Goal: Transaction & Acquisition: Subscribe to service/newsletter

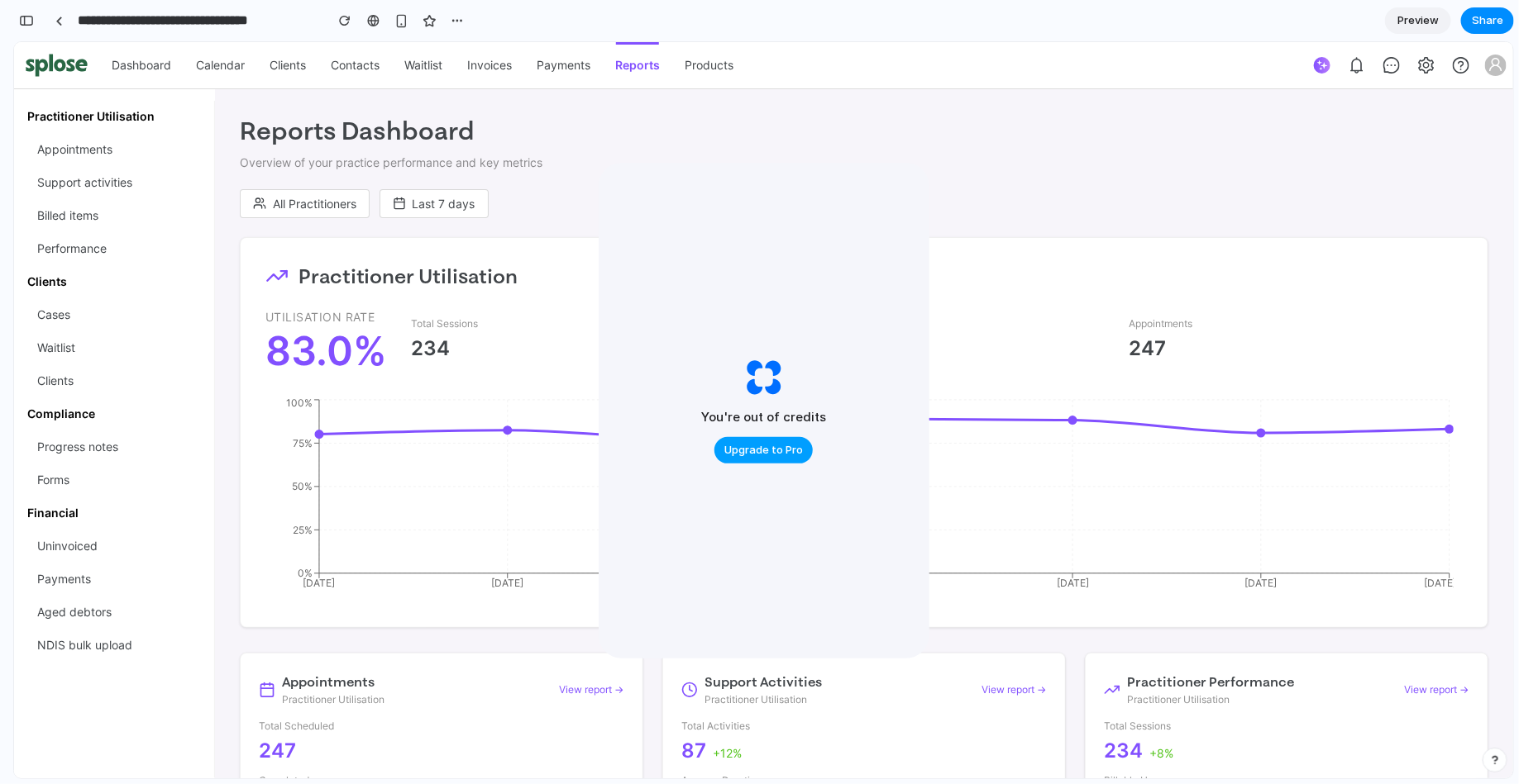
click at [775, 450] on span "Upgrade to Pro" at bounding box center [763, 450] width 78 height 16
